Goal: Task Accomplishment & Management: Manage account settings

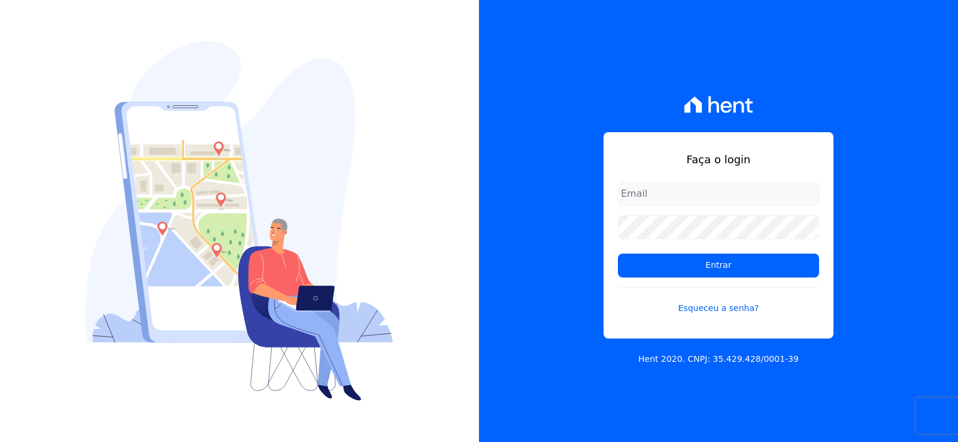
type input "[PERSON_NAME][EMAIL_ADDRESS][DOMAIN_NAME]"
click at [695, 195] on input "[PERSON_NAME][EMAIL_ADDRESS][DOMAIN_NAME]" at bounding box center [718, 194] width 201 height 24
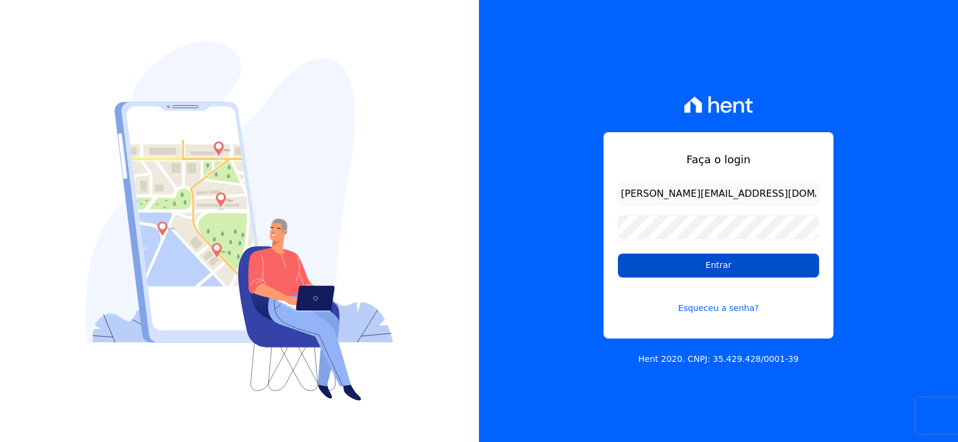
click at [647, 259] on input "Entrar" at bounding box center [718, 266] width 201 height 24
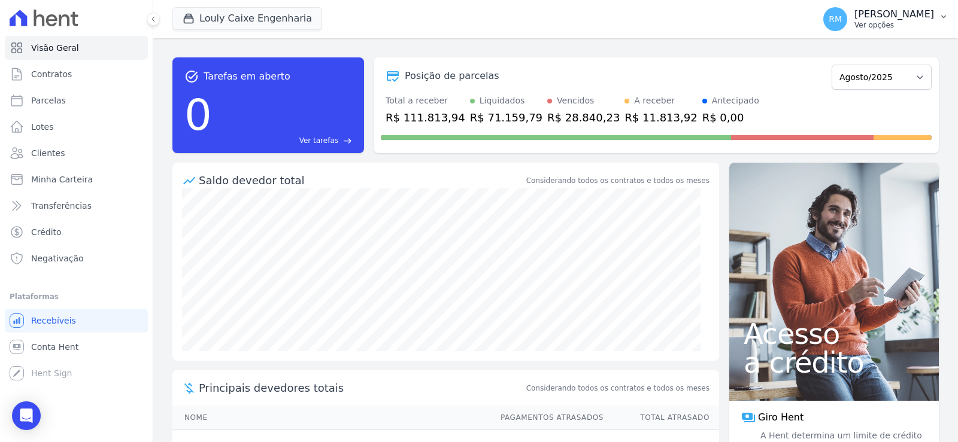
click at [854, 21] on p "Ver opções" at bounding box center [894, 25] width 80 height 10
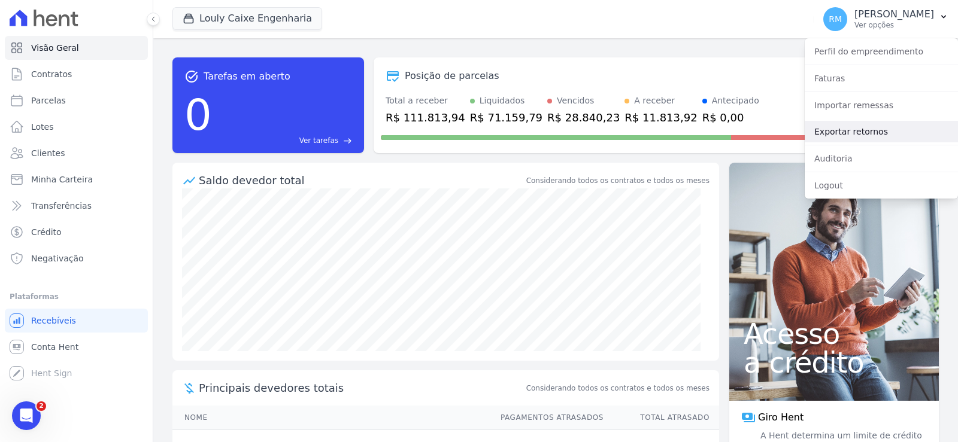
click at [871, 131] on link "Exportar retornos" at bounding box center [881, 132] width 153 height 22
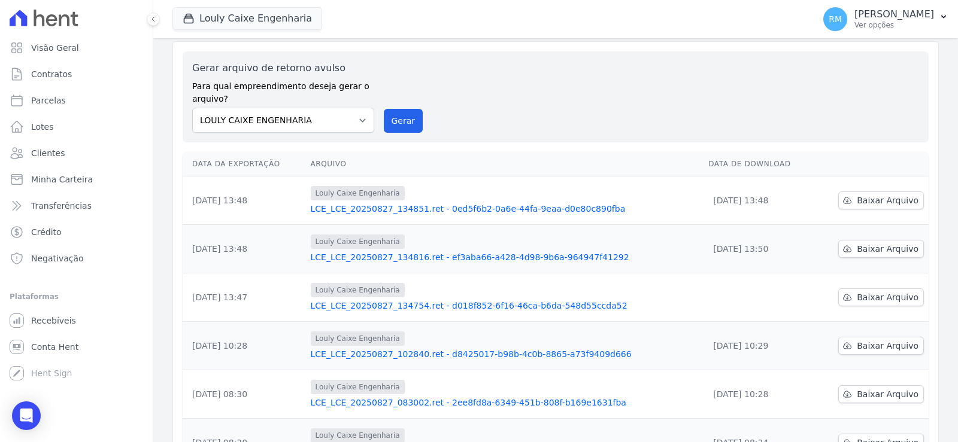
scroll to position [60, 0]
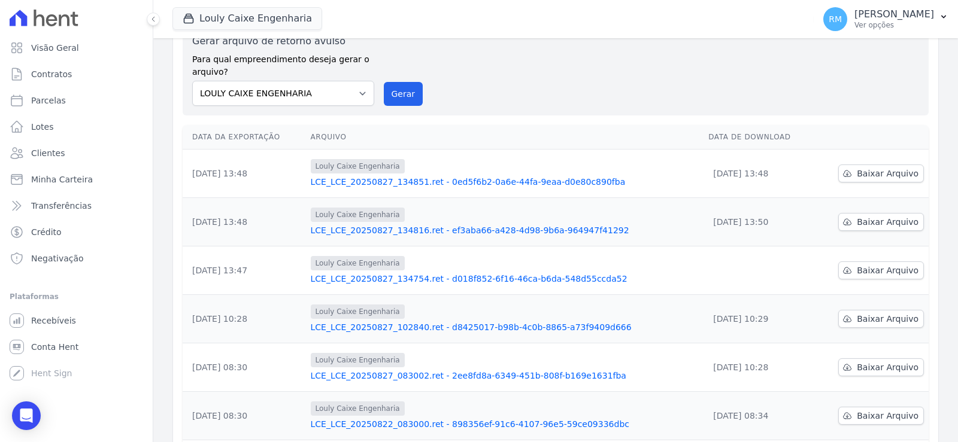
click at [356, 277] on link "LCE_LCE_20250827_134754.ret - d018f852-6f16-46ca-b6da-548d55ccda52" at bounding box center [505, 279] width 389 height 12
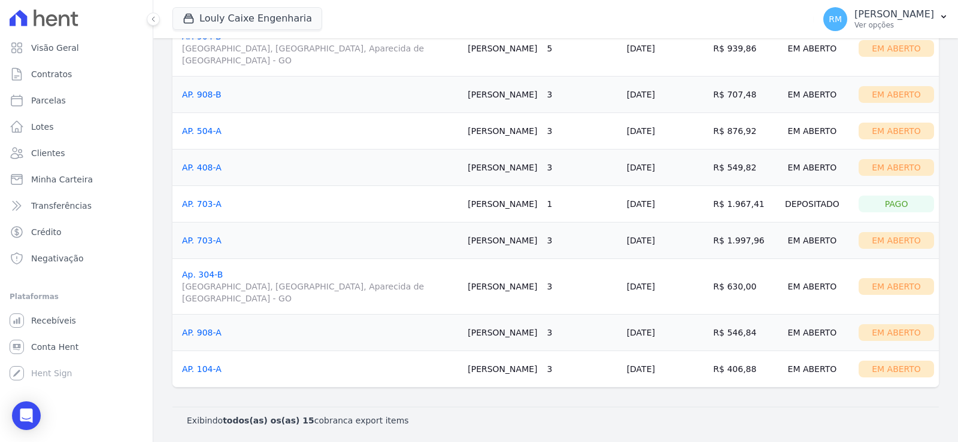
scroll to position [440, 0]
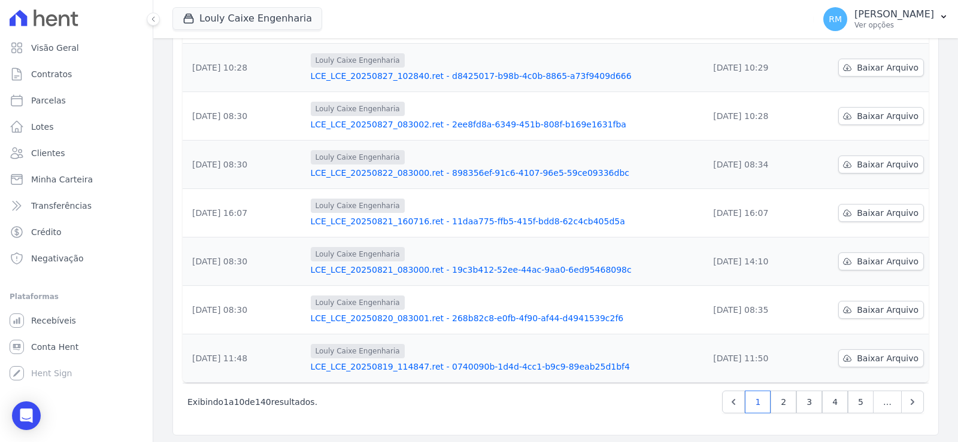
scroll to position [314, 0]
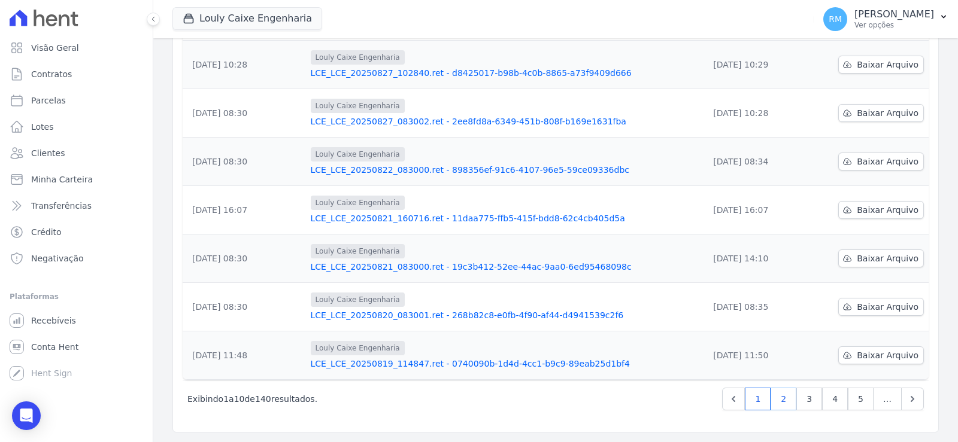
click at [779, 401] on link "2" at bounding box center [784, 399] width 26 height 23
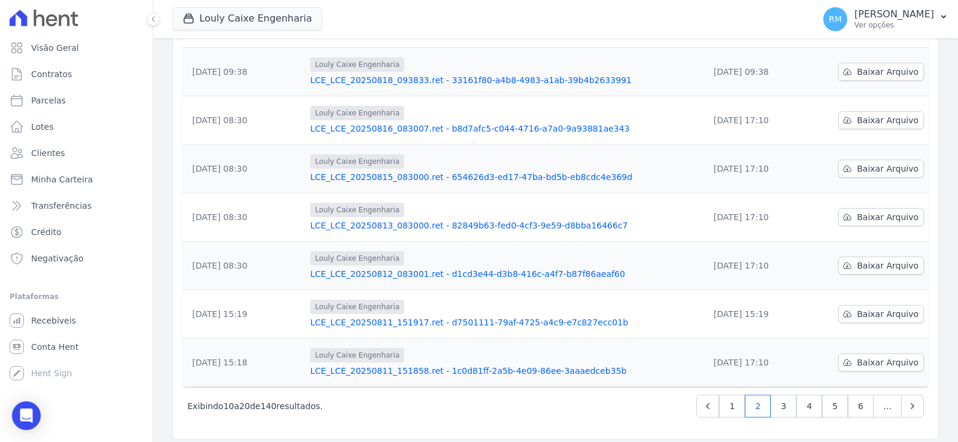
scroll to position [314, 0]
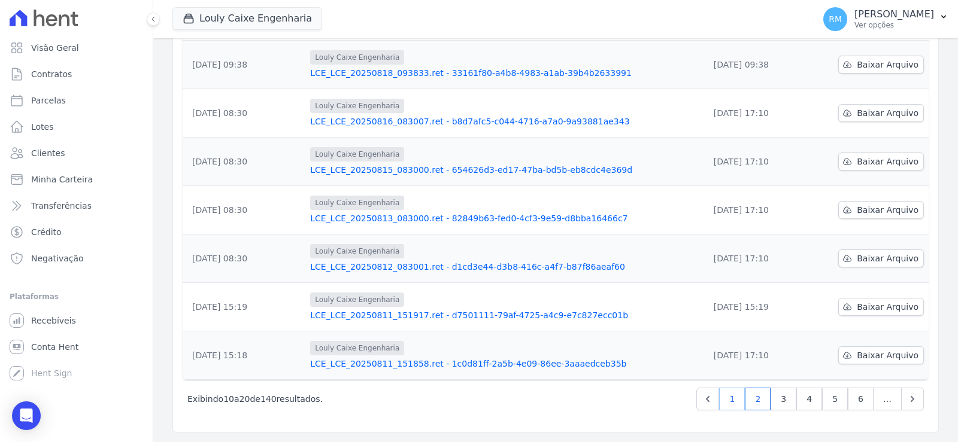
click at [723, 395] on link "1" at bounding box center [732, 399] width 26 height 23
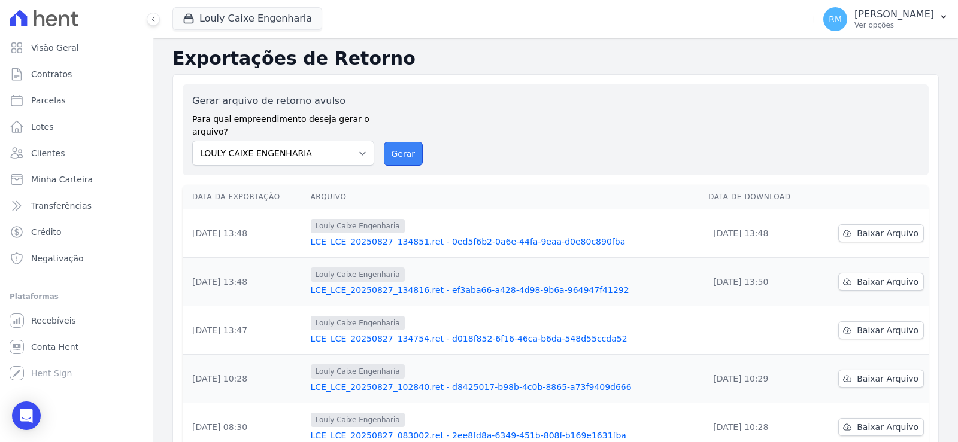
click at [399, 157] on button "Gerar" at bounding box center [404, 154] width 40 height 24
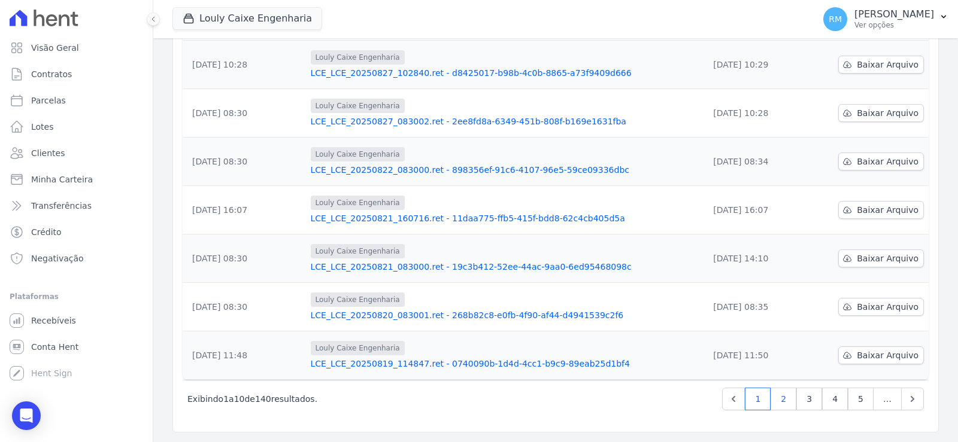
scroll to position [314, 0]
click at [778, 402] on link "2" at bounding box center [784, 399] width 26 height 23
click at [732, 399] on link "1" at bounding box center [732, 399] width 26 height 23
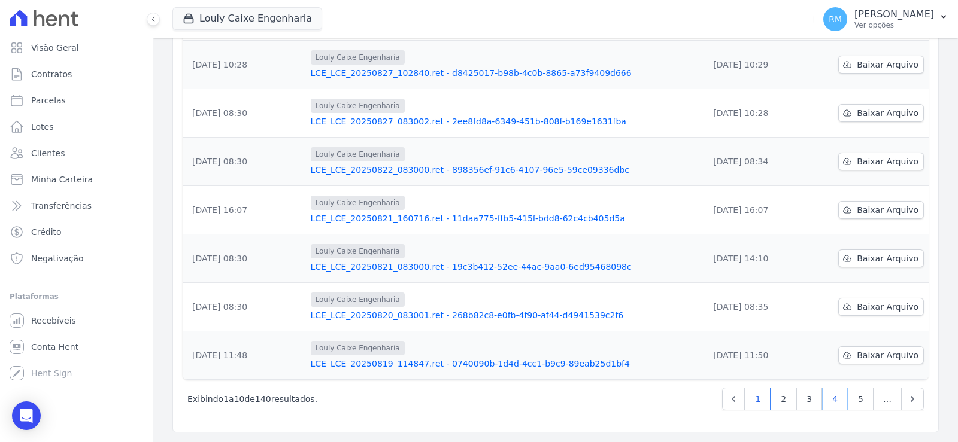
click at [826, 400] on link "4" at bounding box center [835, 399] width 26 height 23
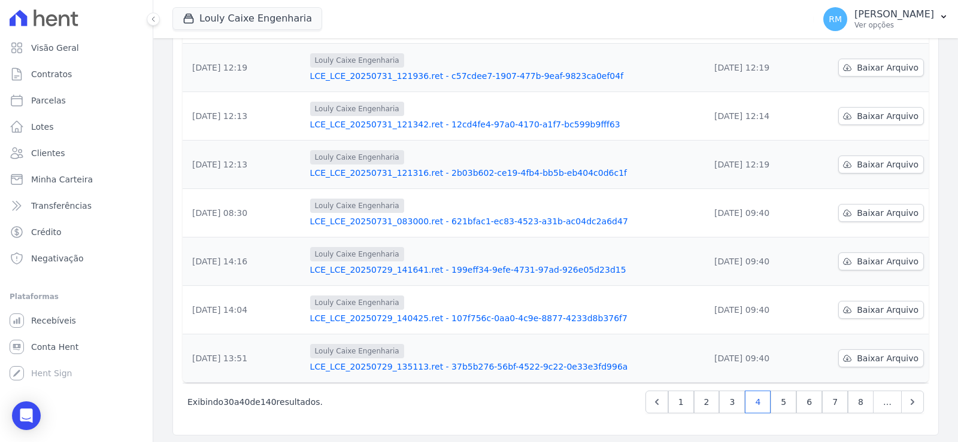
scroll to position [314, 0]
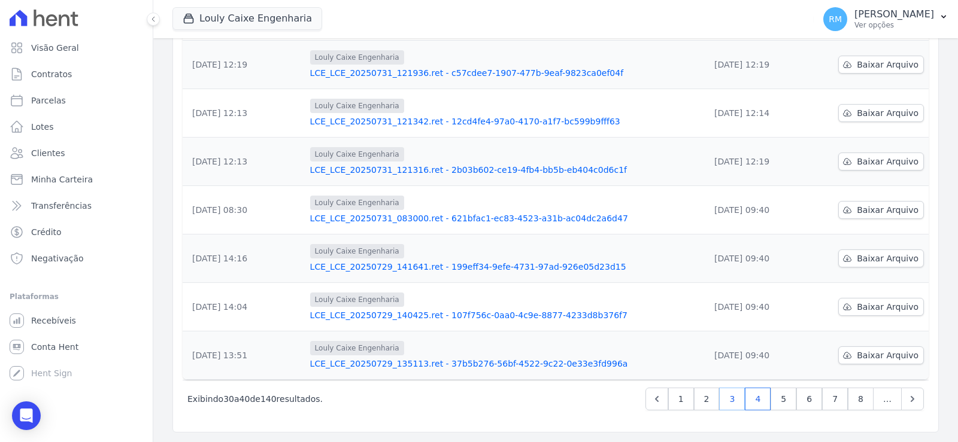
click at [733, 395] on link "3" at bounding box center [732, 399] width 26 height 23
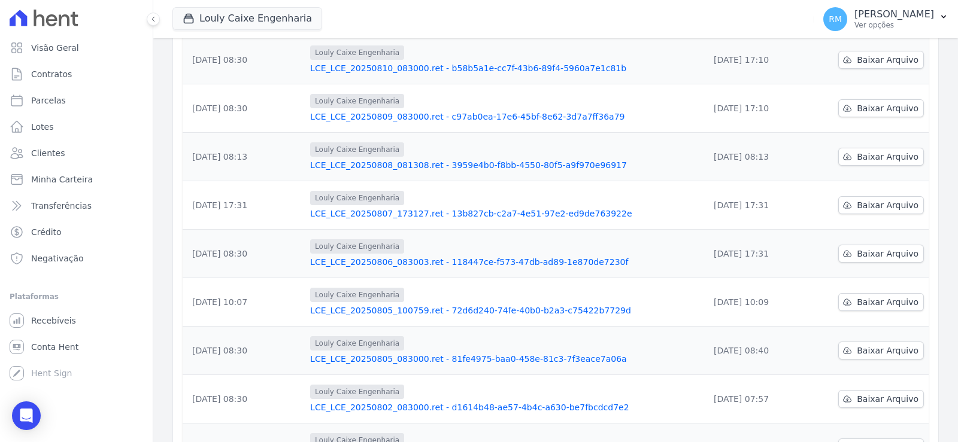
scroll to position [314, 0]
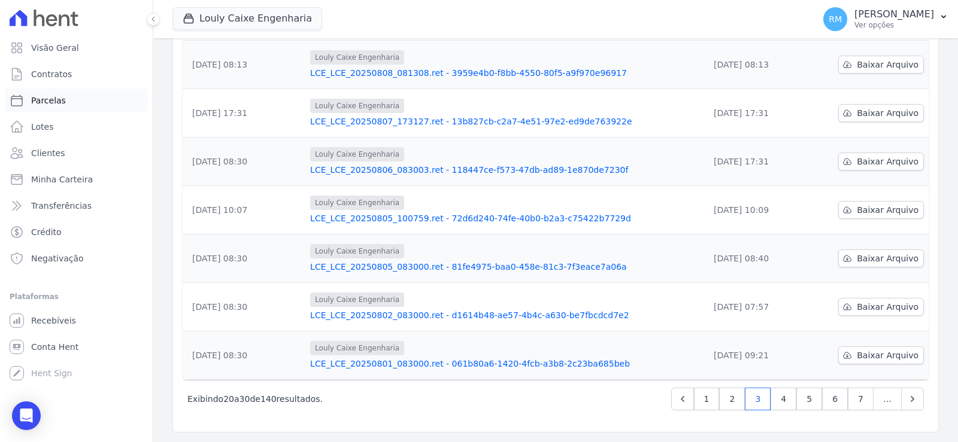
click at [46, 105] on span "Parcelas" at bounding box center [48, 101] width 35 height 12
select select
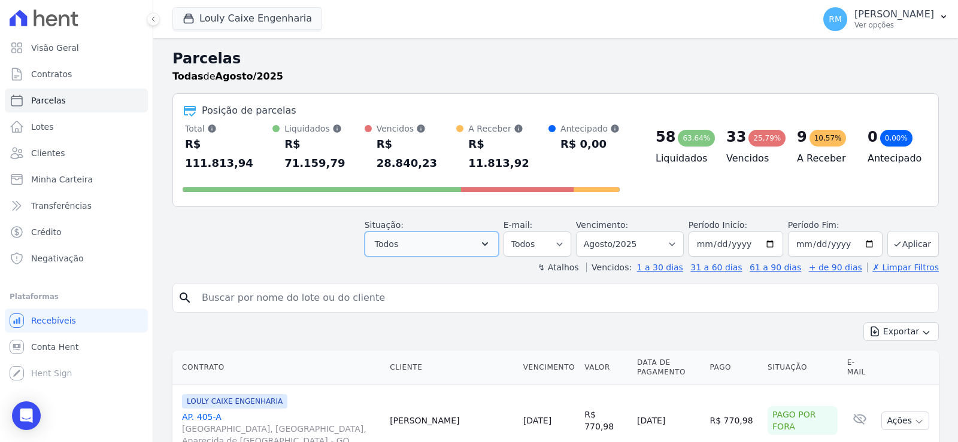
click at [491, 238] on icon "button" at bounding box center [485, 244] width 12 height 12
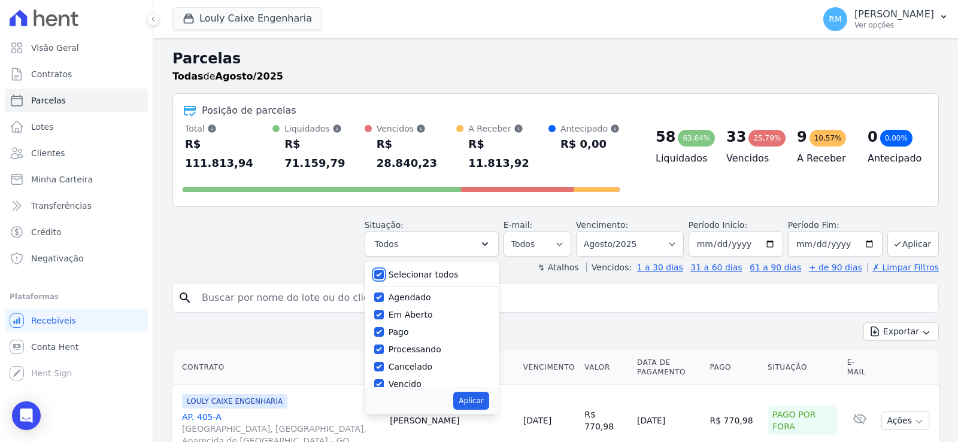
click at [384, 270] on input "Selecionar todos" at bounding box center [379, 275] width 10 height 10
checkbox input "false"
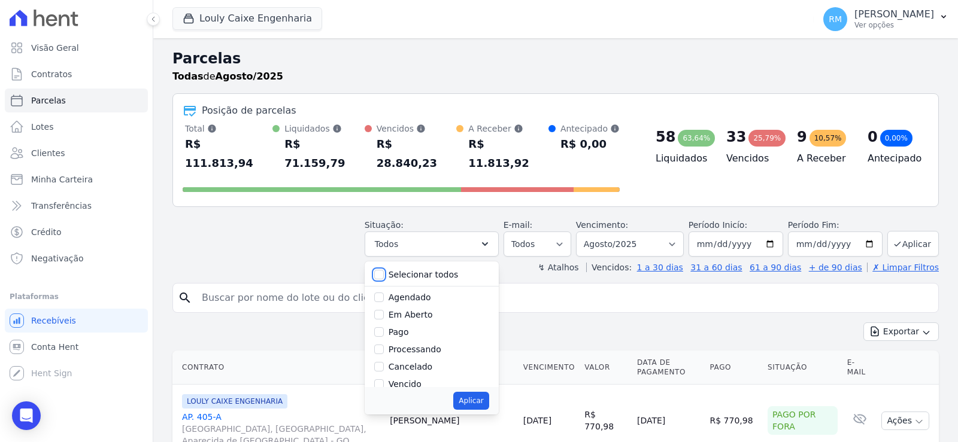
checkbox input "false"
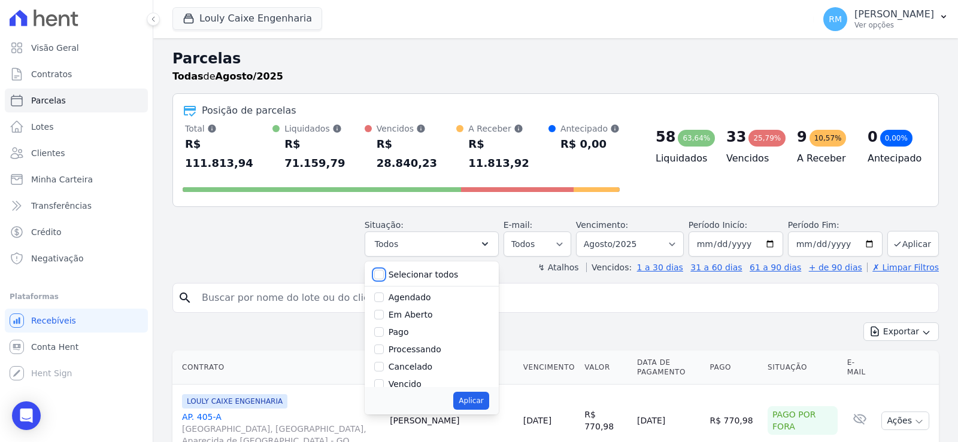
checkbox input "false"
click at [384, 328] on input "Pago" at bounding box center [379, 333] width 10 height 10
checkbox input "true"
click at [479, 392] on button "Aplicar" at bounding box center [470, 401] width 35 height 18
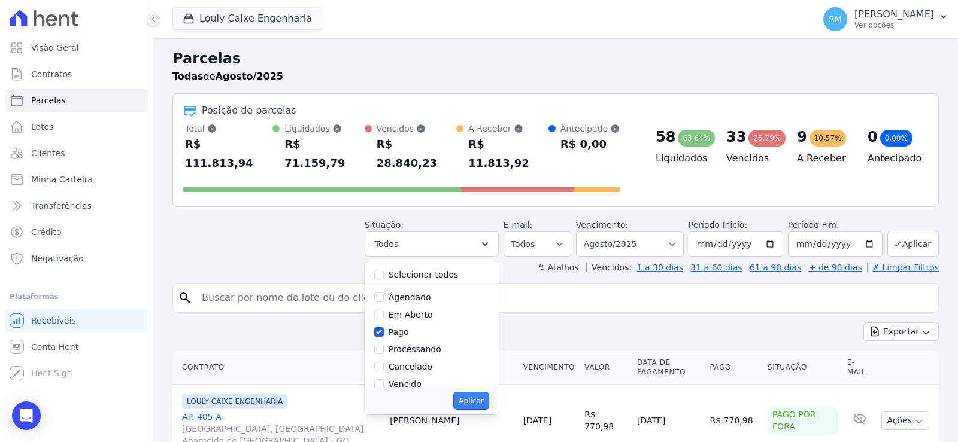
select select "paid"
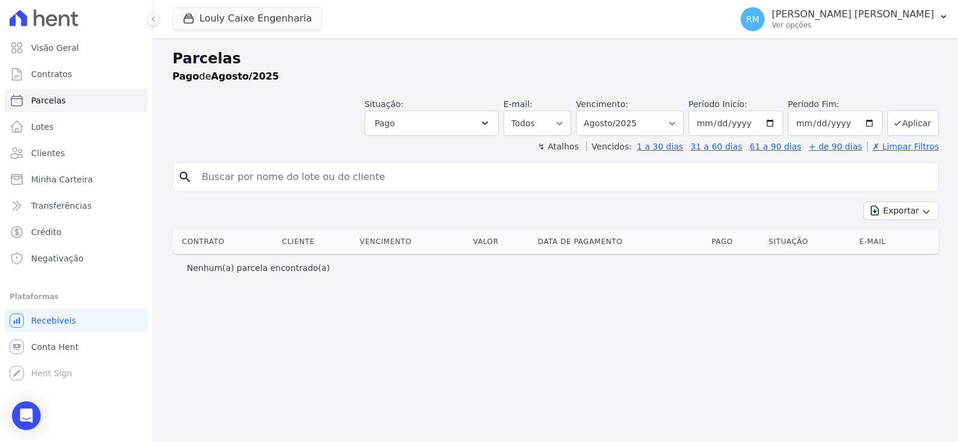
select select
click at [62, 344] on span "Conta Hent" at bounding box center [54, 347] width 47 height 12
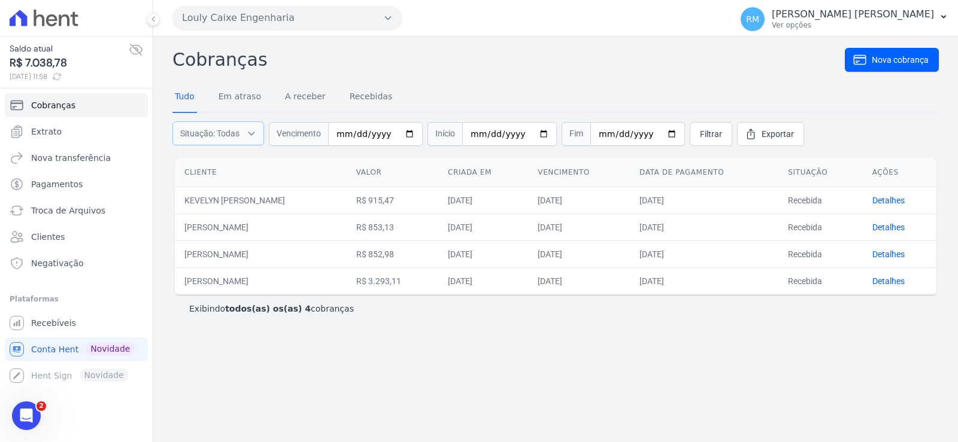
click at [247, 138] on icon "button" at bounding box center [252, 134] width 10 height 12
click at [180, 165] on input "Em atraso" at bounding box center [182, 164] width 10 height 10
checkbox input "false"
click at [181, 178] on input "A receber" at bounding box center [182, 179] width 10 height 10
checkbox input "false"
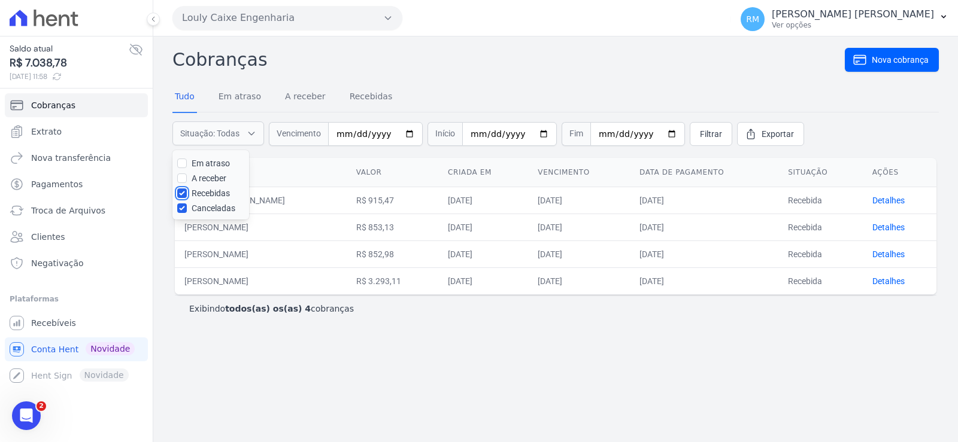
click at [180, 196] on input "Recebidas" at bounding box center [182, 194] width 10 height 10
checkbox input "false"
click at [180, 211] on input "Canceladas" at bounding box center [182, 209] width 10 height 10
checkbox input "false"
click at [179, 195] on input "Recebidas" at bounding box center [182, 194] width 10 height 10
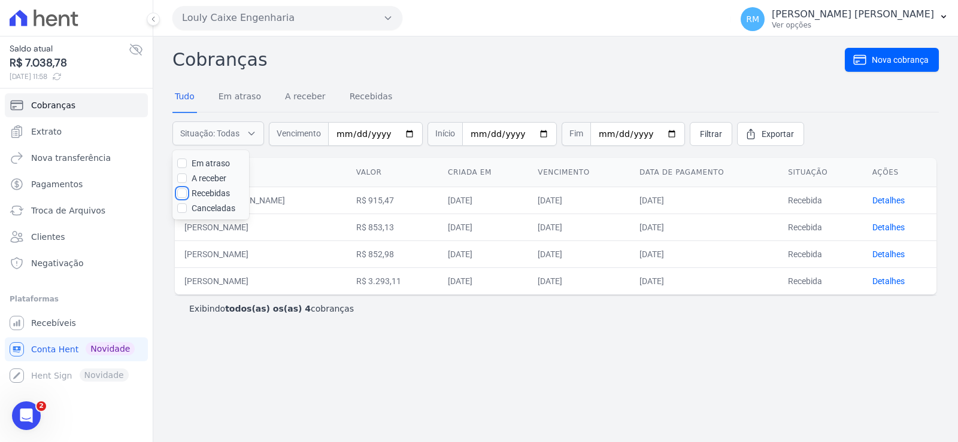
checkbox input "true"
click at [331, 163] on th "Cliente" at bounding box center [261, 172] width 172 height 29
drag, startPoint x: 363, startPoint y: 139, endPoint x: 369, endPoint y: 135, distance: 7.3
click at [364, 138] on input "date" at bounding box center [375, 134] width 95 height 24
click at [340, 134] on input "date" at bounding box center [375, 134] width 95 height 24
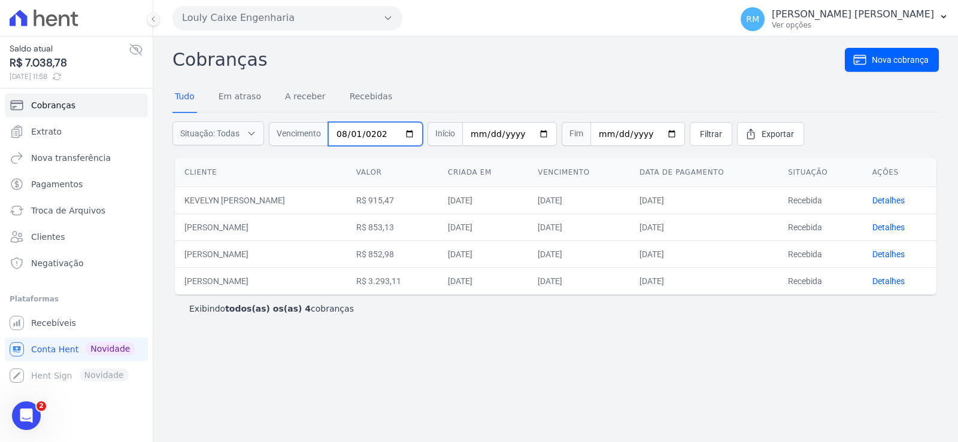
type input "[DATE]"
click at [363, 90] on link "Recebidas" at bounding box center [371, 97] width 48 height 31
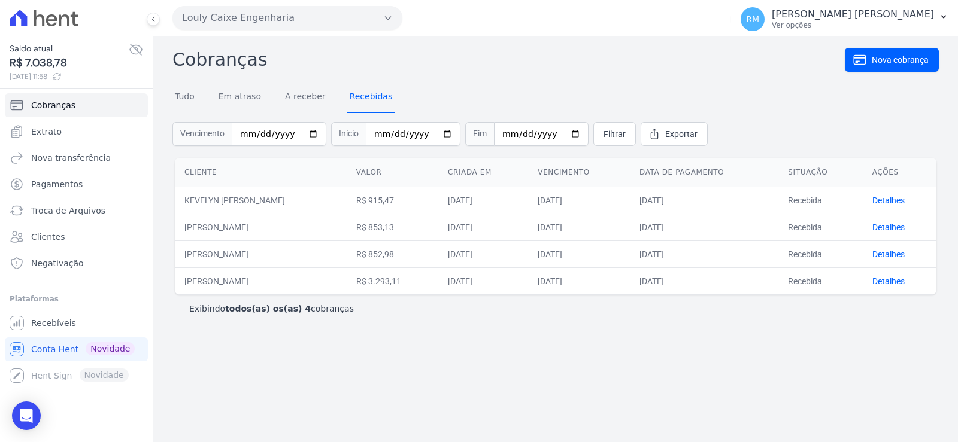
click at [355, 99] on link "Recebidas" at bounding box center [371, 97] width 48 height 31
click at [247, 134] on input "date" at bounding box center [279, 134] width 95 height 24
type input "[DATE]"
drag, startPoint x: 619, startPoint y: 129, endPoint x: 608, endPoint y: 133, distance: 10.8
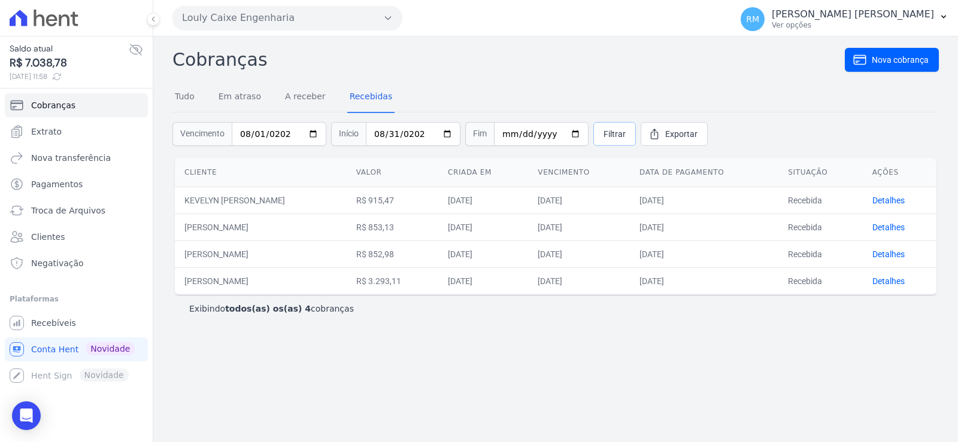
click at [617, 130] on div "Filtrar Exportar" at bounding box center [650, 134] width 114 height 24
click at [606, 133] on span "Filtrar" at bounding box center [615, 134] width 22 height 12
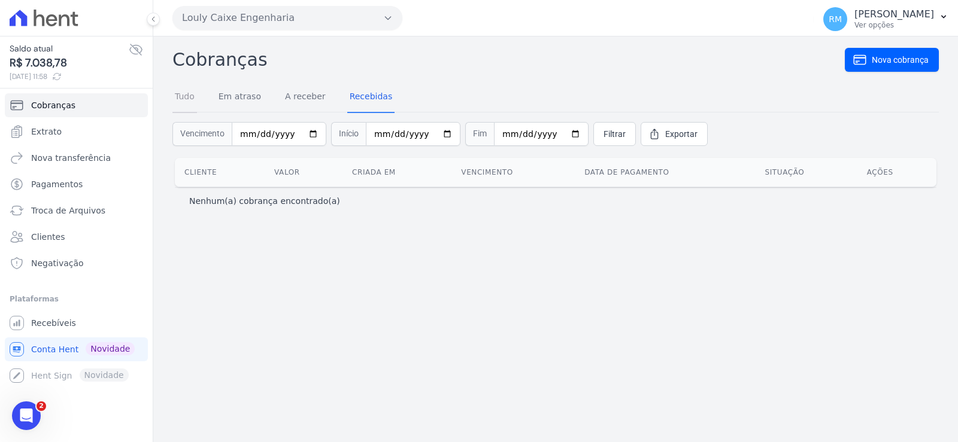
click at [193, 101] on link "Tudo" at bounding box center [184, 97] width 25 height 31
click at [241, 134] on button "Situação: Todas" at bounding box center [218, 134] width 92 height 24
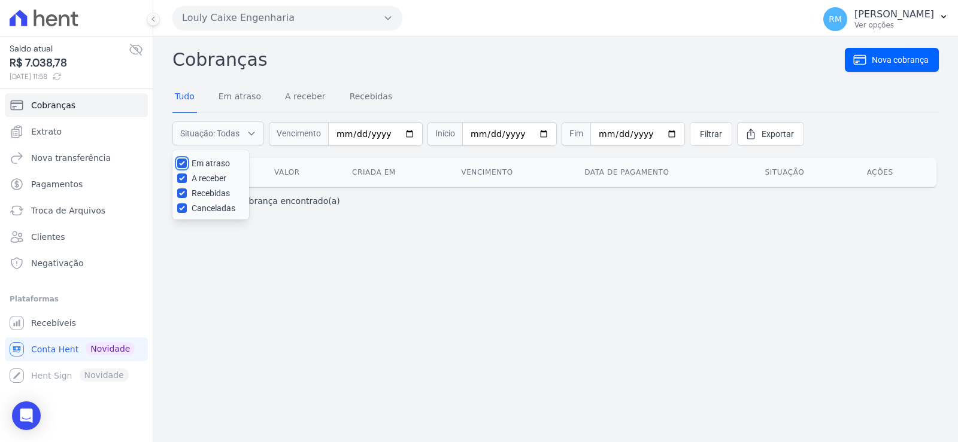
click at [178, 161] on input "Em atraso" at bounding box center [182, 164] width 10 height 10
checkbox input "false"
click at [180, 175] on input "A receber" at bounding box center [182, 179] width 10 height 10
checkbox input "false"
click at [178, 215] on div "Canceladas" at bounding box center [210, 208] width 67 height 13
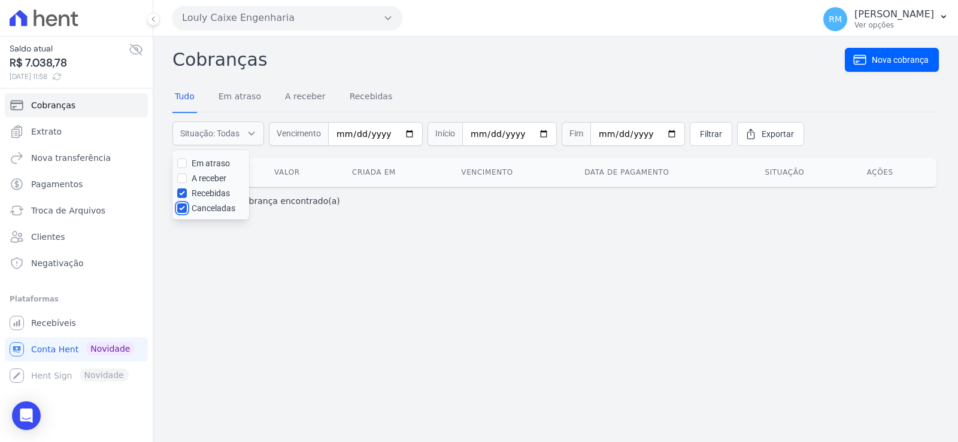
click at [181, 213] on input "Canceladas" at bounding box center [182, 209] width 10 height 10
checkbox input "false"
click at [266, 109] on div "Tudo Em atraso A receber Recebidas" at bounding box center [283, 97] width 222 height 31
click at [700, 131] on span "Filtrar" at bounding box center [711, 134] width 22 height 12
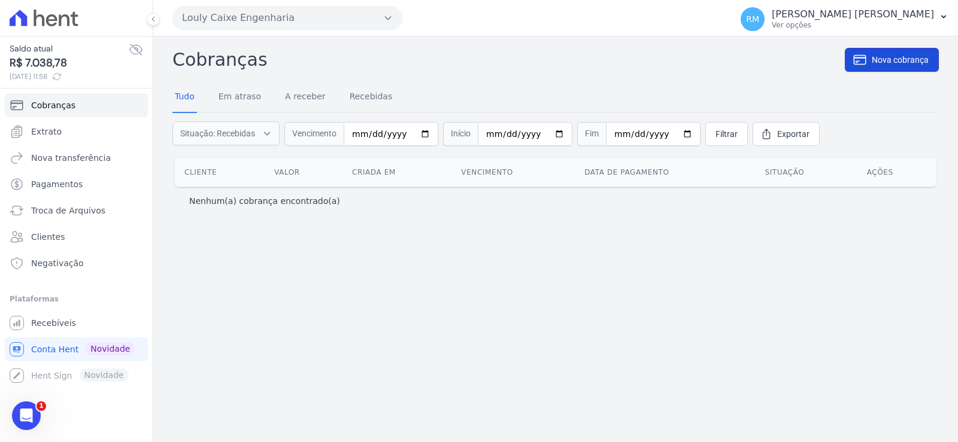
click at [871, 66] on link "Nova cobrança" at bounding box center [892, 60] width 94 height 24
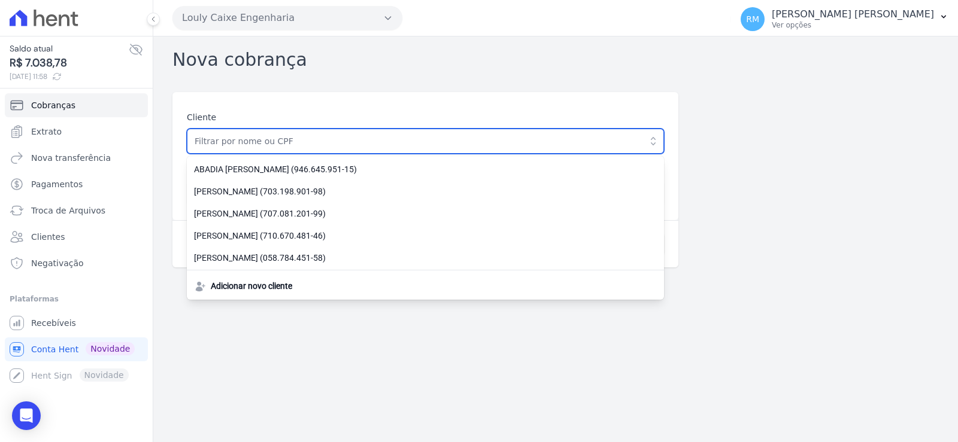
click at [311, 140] on input "text" at bounding box center [425, 141] width 477 height 25
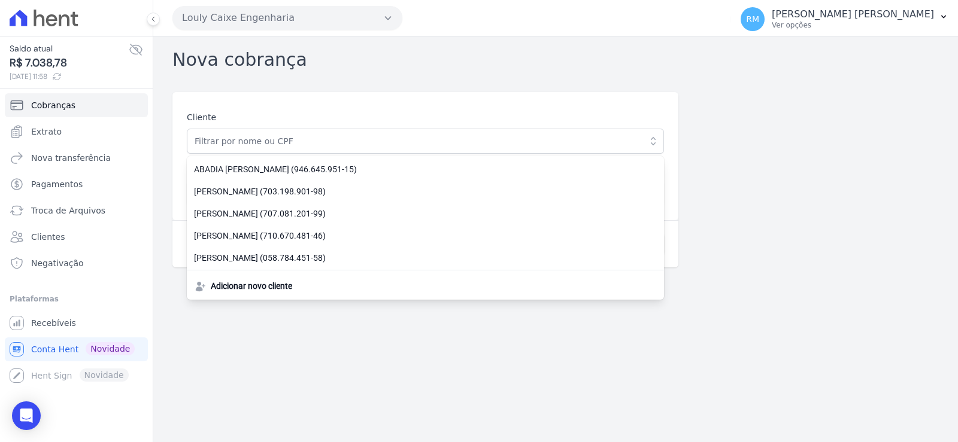
click at [485, 75] on div "Nova cobrança Cliente [GEOGRAPHIC_DATA][PERSON_NAME] (946.645.951-15) [PERSON_N…" at bounding box center [555, 240] width 805 height 406
drag, startPoint x: 538, startPoint y: 62, endPoint x: 544, endPoint y: 65, distance: 6.7
click at [541, 62] on div "Nova cobrança" at bounding box center [555, 59] width 766 height 27
click at [647, 144] on icon "button" at bounding box center [653, 141] width 12 height 12
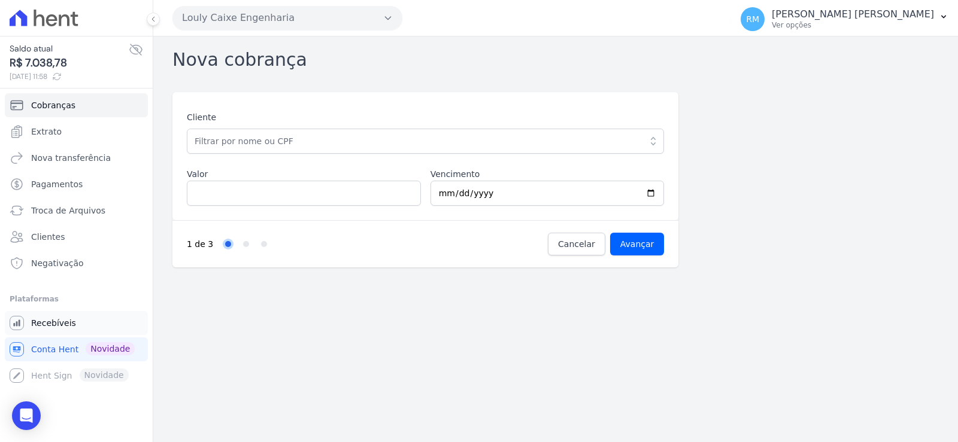
click at [58, 319] on span "Recebíveis" at bounding box center [53, 323] width 45 height 12
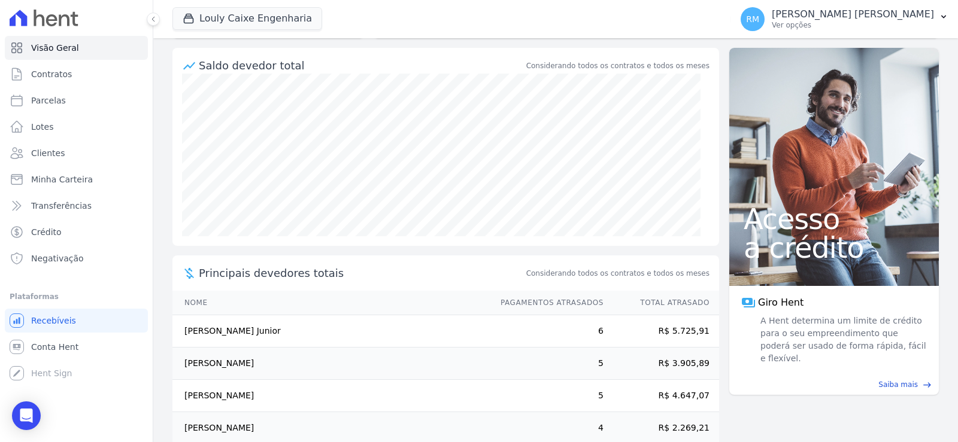
scroll to position [169, 0]
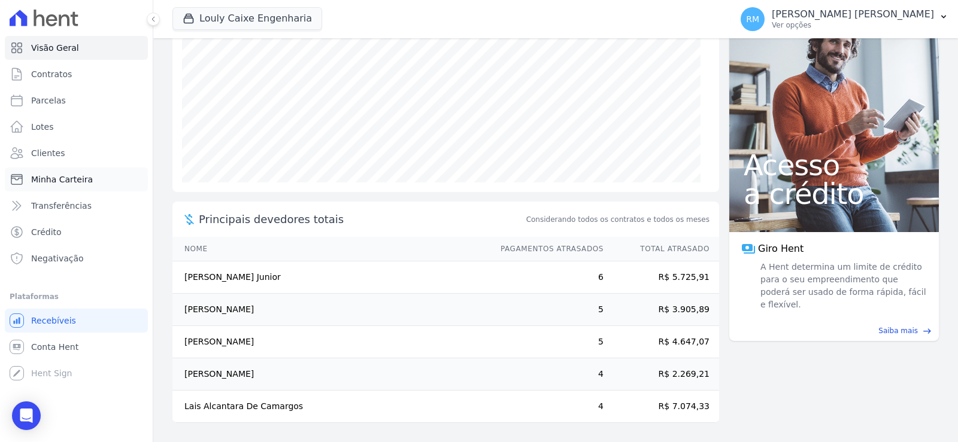
click at [60, 180] on span "Minha Carteira" at bounding box center [62, 180] width 62 height 12
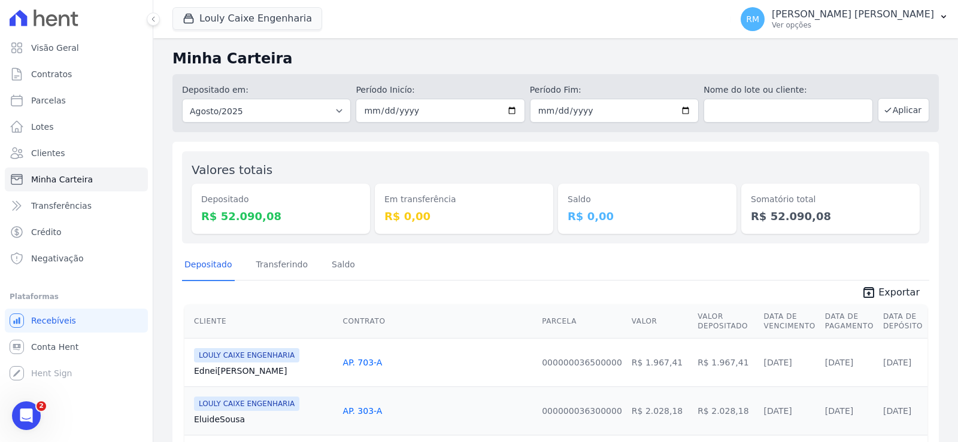
click at [22, 413] on icon "Abertura do Messenger da Intercom" at bounding box center [27, 417] width 20 height 20
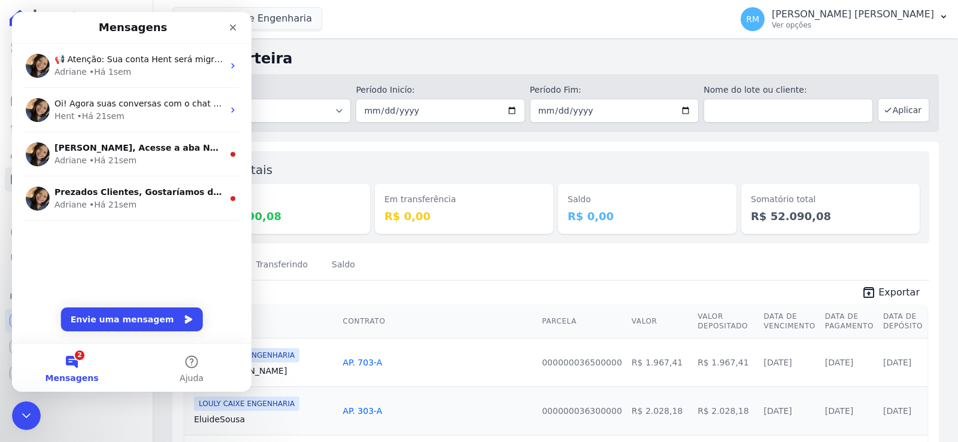
click at [230, 25] on icon "Fechar" at bounding box center [233, 28] width 7 height 7
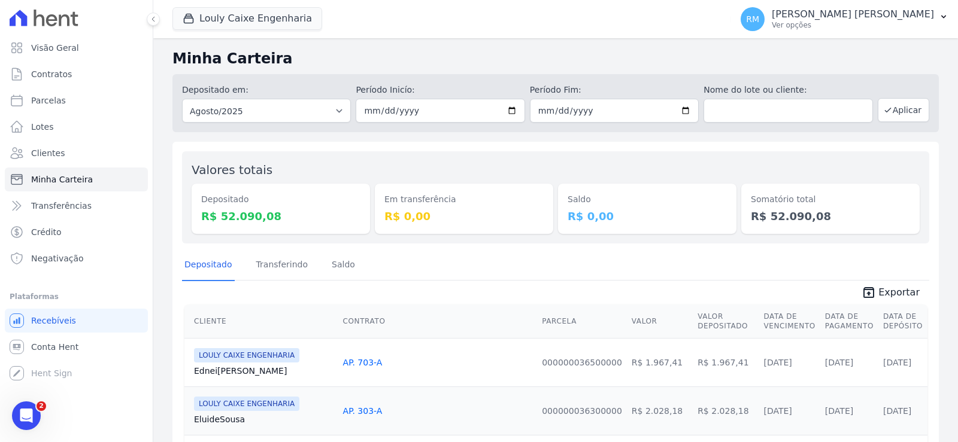
click at [369, 233] on div "Valores totais Depositado R$ 52.090,08 Em transferência R$ 0,00 [GEOGRAPHIC_DAT…" at bounding box center [555, 197] width 747 height 92
click at [551, 211] on div "Valores totais Depositado R$ 52.090,08 Em transferência R$ 0,00 [GEOGRAPHIC_DAT…" at bounding box center [555, 197] width 747 height 92
